Goal: Task Accomplishment & Management: Complete application form

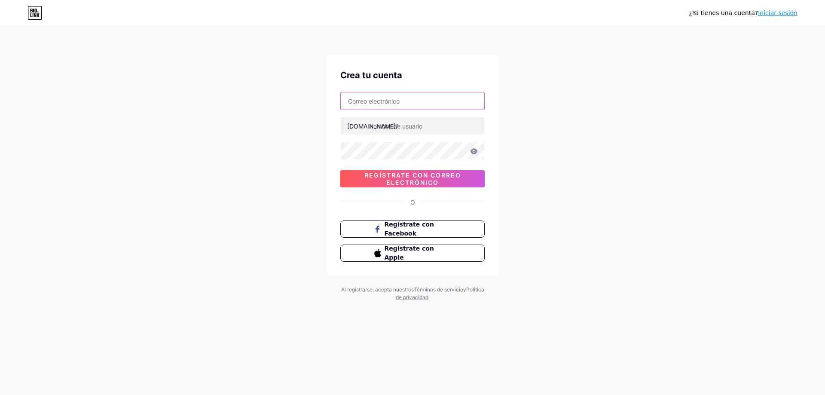
click at [421, 95] on input "text" at bounding box center [413, 100] width 144 height 17
click at [339, 192] on div "Crea tu cuenta [DOMAIN_NAME]/ 0cAFcWeA4Az3jHWbCR7gvchYGAaams04wug2qK9yQuNBmvHj8…" at bounding box center [413, 165] width 172 height 220
click at [423, 177] on font "Regístrate con correo electrónico" at bounding box center [412, 178] width 97 height 15
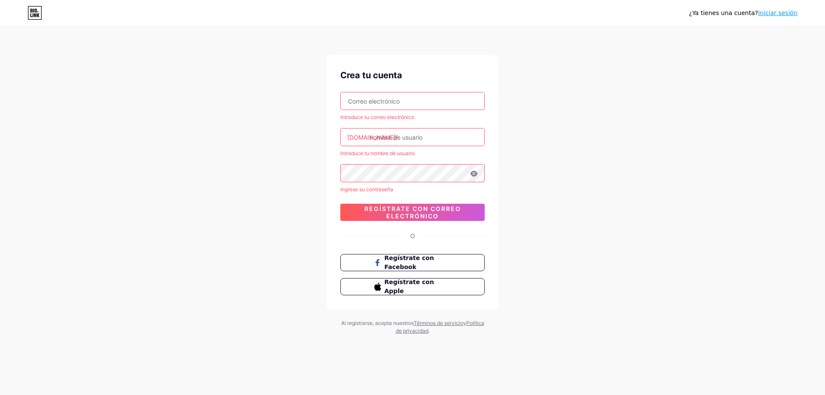
click at [403, 107] on input "text" at bounding box center [413, 100] width 144 height 17
type input "[EMAIL_ADDRESS][DOMAIN_NAME]"
click at [313, 171] on div "¿Ya tienes una cuenta? Iniciar sesión Crea tu cuenta [EMAIL_ADDRESS][DOMAIN_NAM…" at bounding box center [412, 181] width 825 height 362
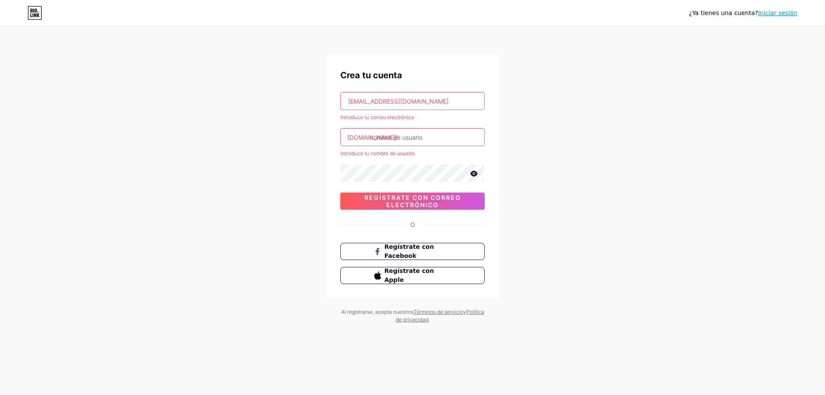
click at [473, 171] on icon at bounding box center [474, 174] width 7 height 6
click at [382, 202] on span "Regístrate con correo electrónico" at bounding box center [412, 201] width 144 height 15
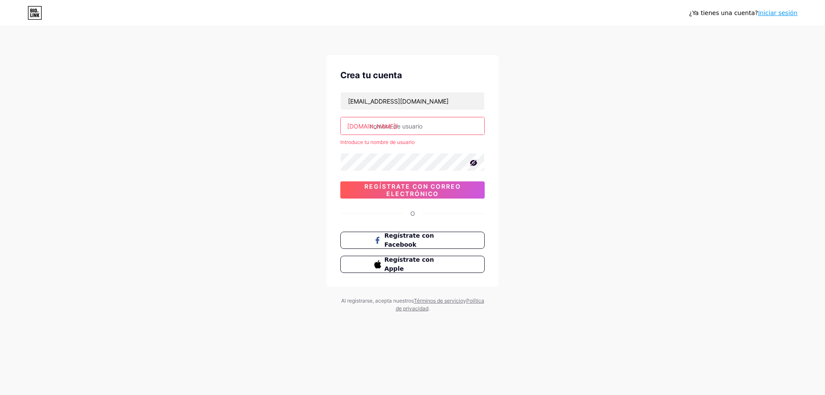
click at [409, 128] on input "text" at bounding box center [413, 125] width 144 height 17
click at [428, 127] on input "text" at bounding box center [413, 125] width 144 height 17
click at [400, 117] on input "[PERSON_NAME]" at bounding box center [413, 125] width 144 height 17
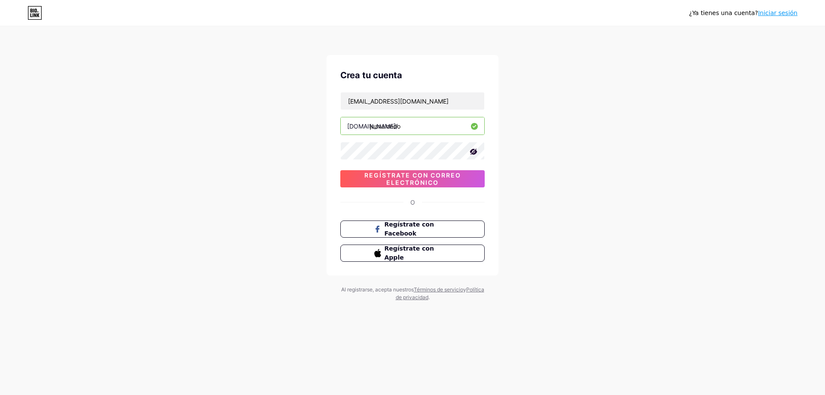
click at [404, 121] on input "juanalondo" at bounding box center [413, 125] width 144 height 17
type input "juanabarrientos"
click at [422, 177] on font "Regístrate con correo electrónico" at bounding box center [412, 178] width 97 height 15
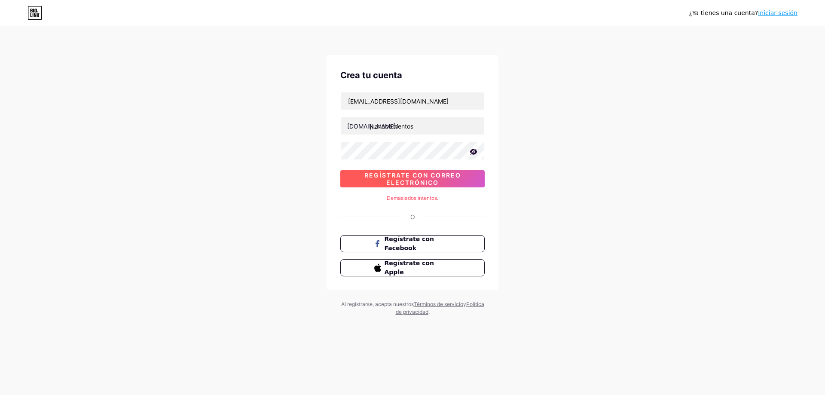
click at [446, 179] on span "Regístrate con correo electrónico" at bounding box center [412, 178] width 144 height 15
click at [455, 207] on div "Crea tu cuenta [EMAIL_ADDRESS][DOMAIN_NAME] [DOMAIN_NAME]/ juanabarrientos 0cAF…" at bounding box center [413, 172] width 172 height 235
click at [423, 173] on font "Regístrate con correo electrónico" at bounding box center [412, 178] width 97 height 15
